Goal: Navigation & Orientation: Go to known website

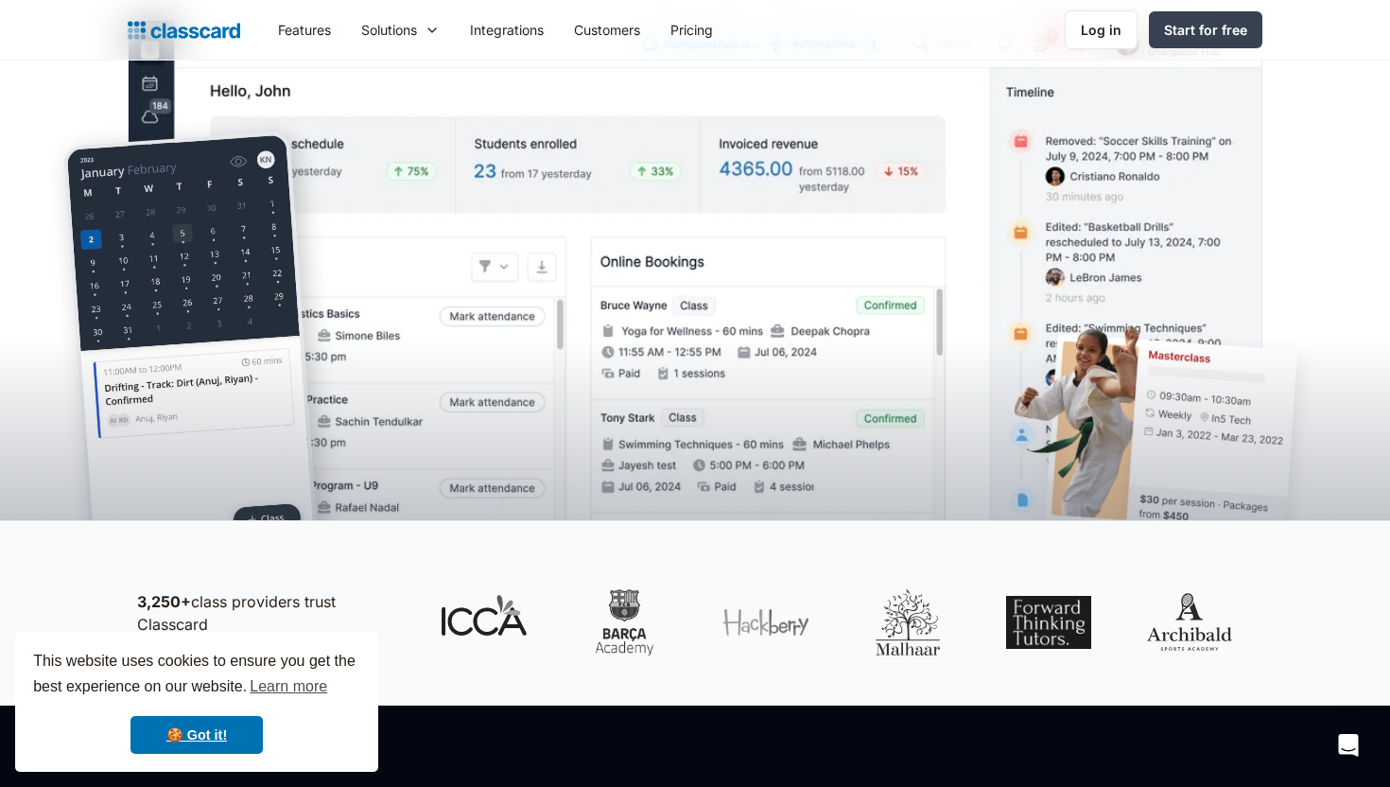
scroll to position [505, 0]
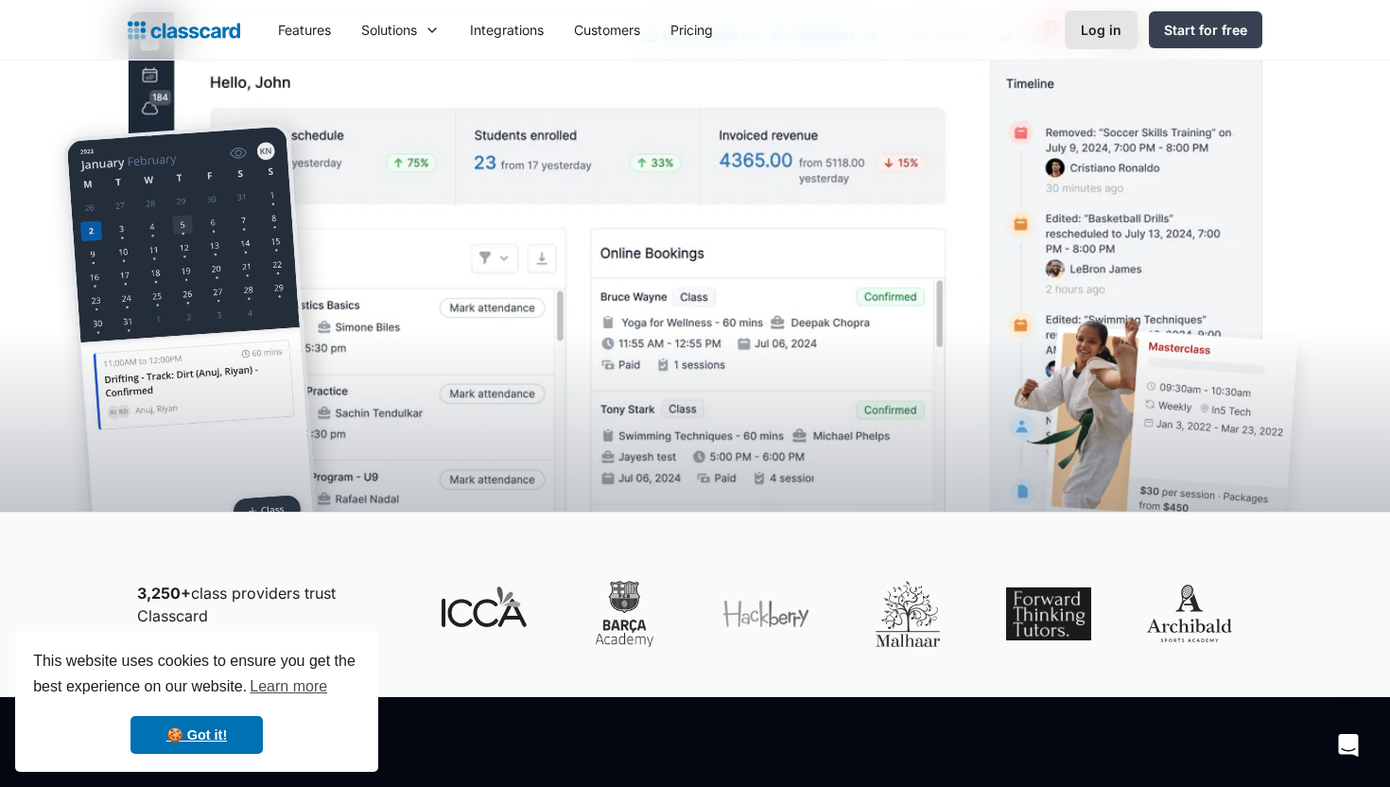
click at [1102, 45] on link "Log in" at bounding box center [1101, 29] width 73 height 39
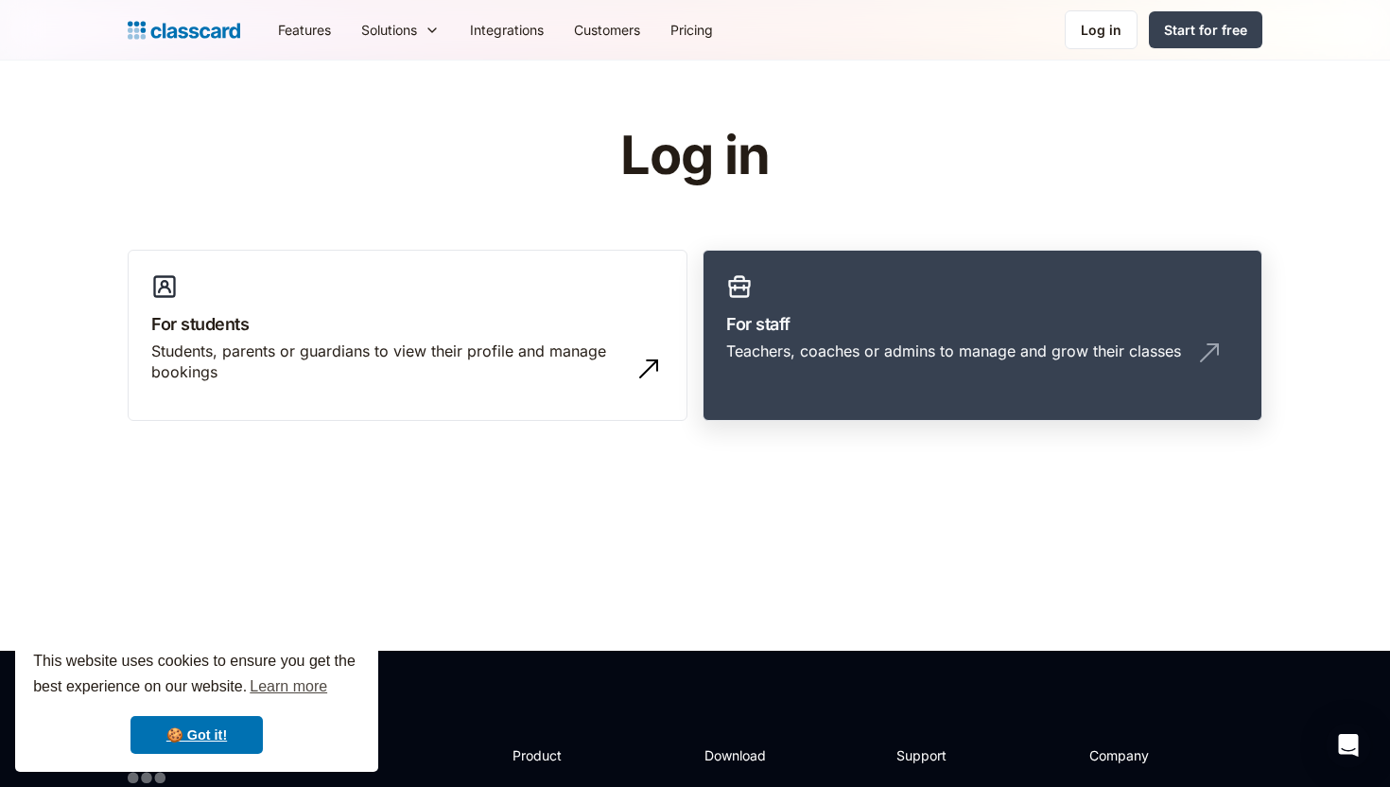
click at [903, 323] on h3 "For staff" at bounding box center [982, 324] width 513 height 26
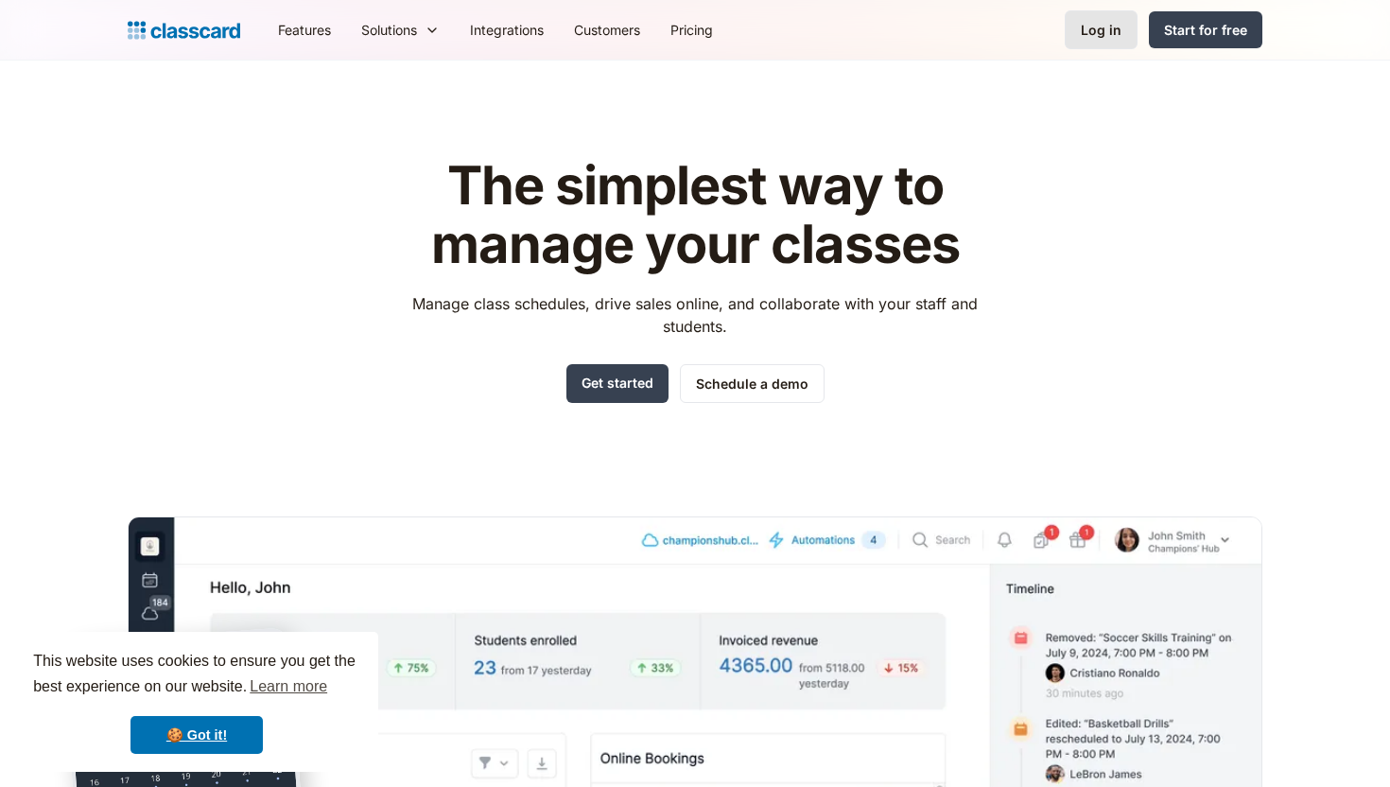
click at [1108, 26] on div "Log in" at bounding box center [1101, 30] width 41 height 20
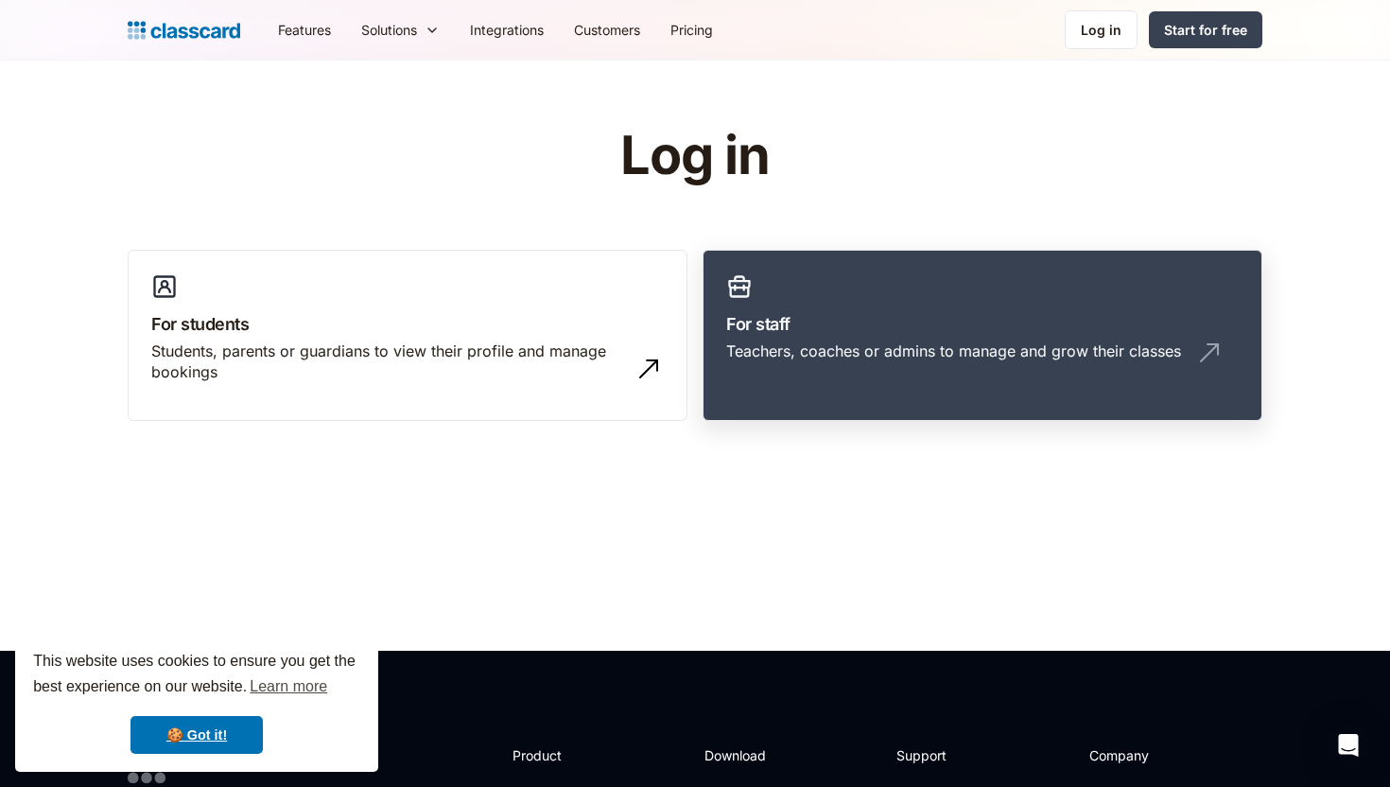
click at [886, 340] on div "Teachers, coaches or admins to manage and grow their classes" at bounding box center [953, 350] width 455 height 21
